Goal: Transaction & Acquisition: Obtain resource

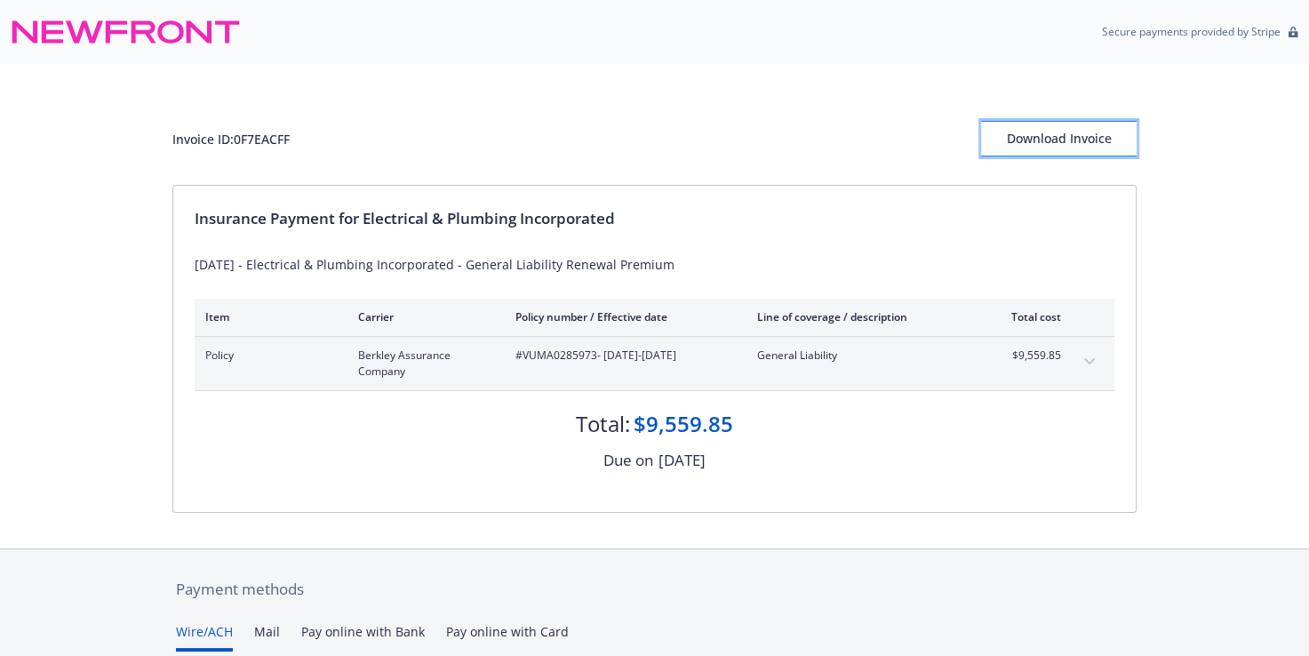
click at [1071, 139] on div "Download Invoice" at bounding box center [1059, 139] width 156 height 34
